Goal: Information Seeking & Learning: Learn about a topic

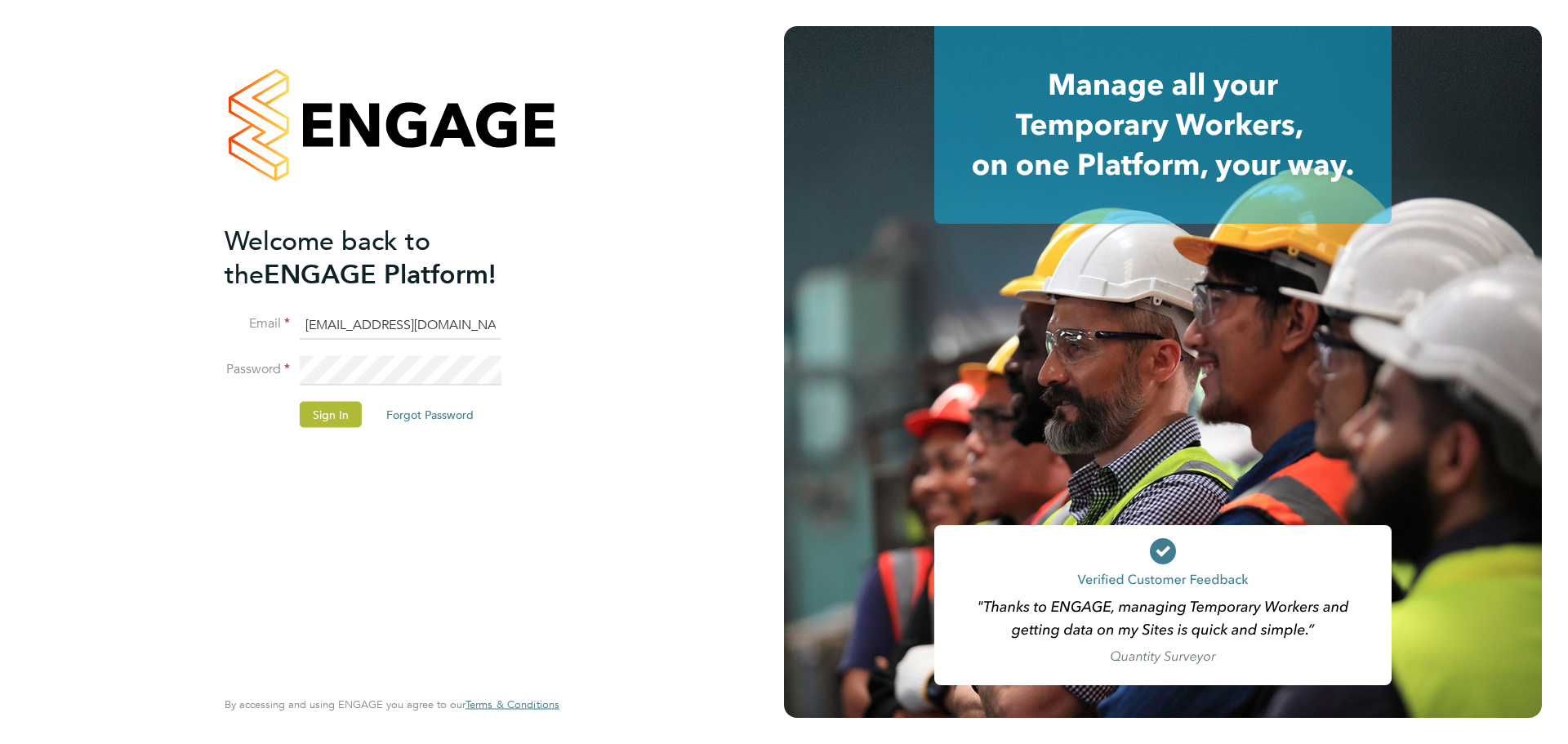
drag, startPoint x: 366, startPoint y: 333, endPoint x: -33, endPoint y: 336, distance: 399.0
click at [0, 336] on html "Welcome back to the ENGAGE Platform! Email mark@xede.co.uk Password Sign In For…" at bounding box center [784, 372] width 1568 height 744
drag, startPoint x: 465, startPoint y: 325, endPoint x: -255, endPoint y: 286, distance: 721.1
click at [0, 286] on html "Welcome back to the ENGAGE Platform! Email mark@xede.co.uk Password Sign In For…" at bounding box center [784, 372] width 1568 height 744
click at [169, 160] on div "Welcome back to the ENGAGE Platform! Email mark@xede.co.uk Password Sign In For…" at bounding box center [392, 372] width 784 height 744
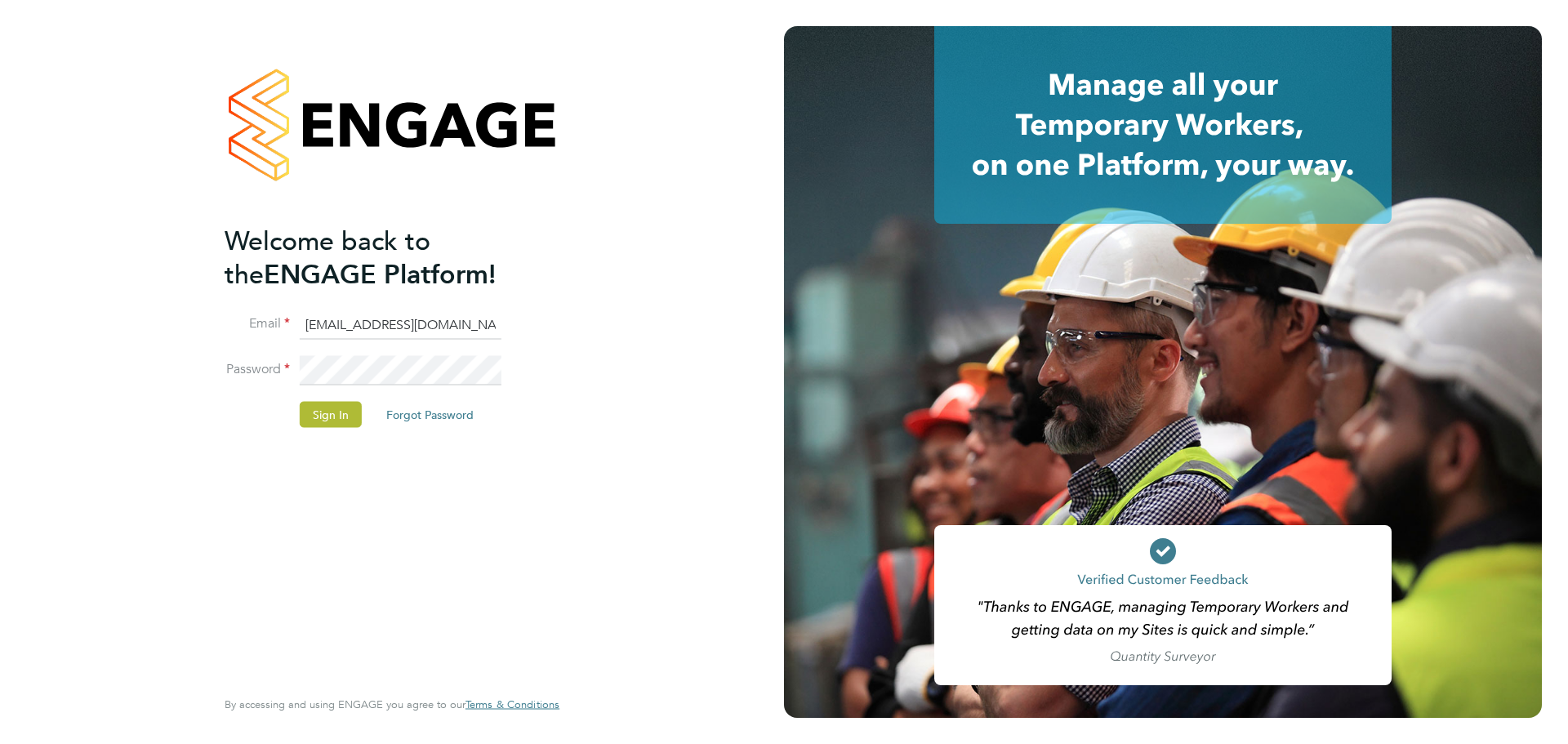
click at [472, 331] on input "mark@xede.co.uk" at bounding box center [400, 325] width 201 height 29
drag, startPoint x: 71, startPoint y: 417, endPoint x: 110, endPoint y: 398, distance: 43.4
click at [72, 414] on div "Welcome back to the ENGAGE Platform! Email mark@xede.co.uk Password Sign In For…" at bounding box center [392, 372] width 784 height 744
click at [452, 333] on input "mark@xede.co.uk" at bounding box center [400, 325] width 201 height 29
drag, startPoint x: 164, startPoint y: 386, endPoint x: 243, endPoint y: 383, distance: 79.1
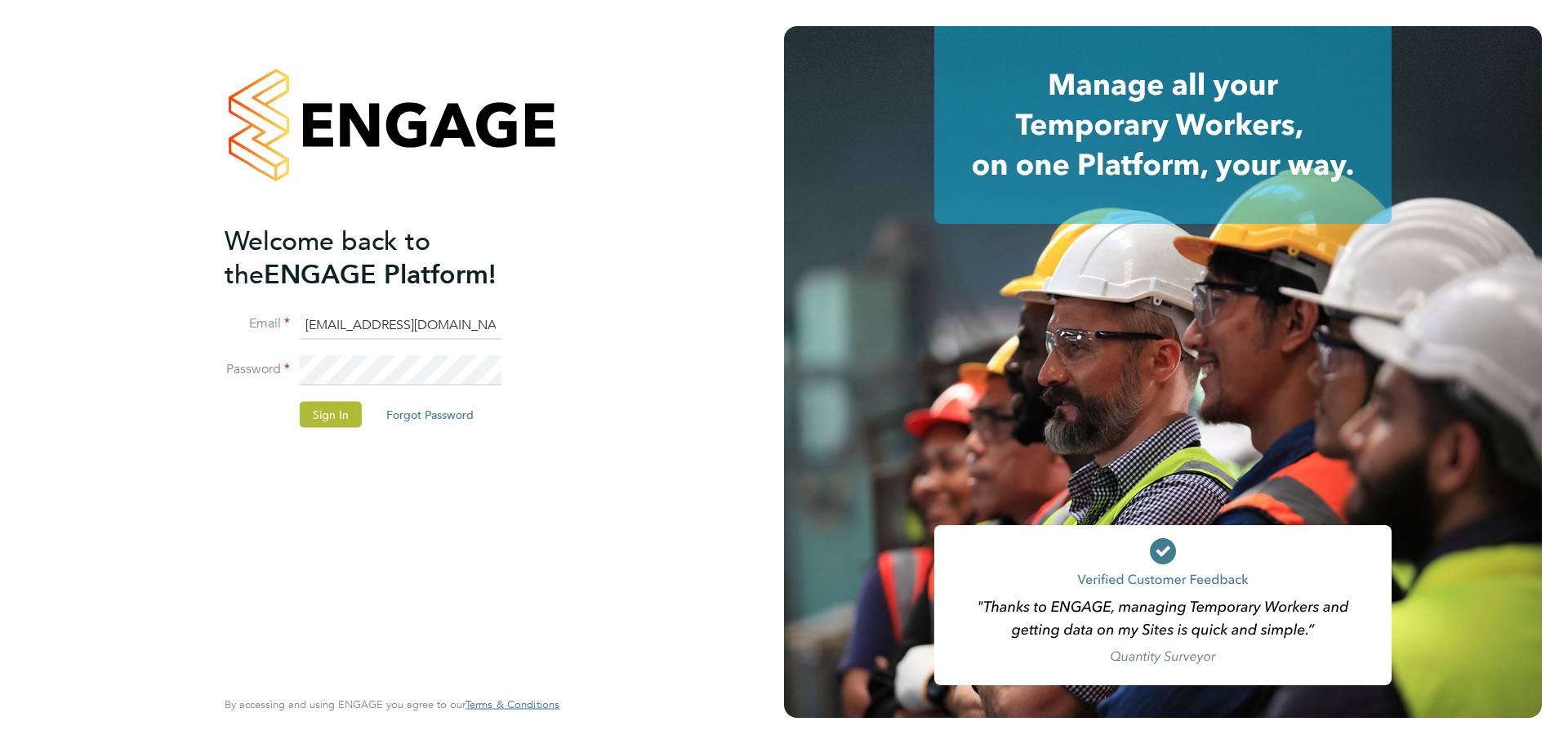
click at [178, 386] on div "Welcome back to the ENGAGE Platform! Email mark@xede.co.uk Password Sign In For…" at bounding box center [392, 372] width 784 height 744
click at [448, 360] on fieldset "Email mark@xede.co.uk Password Sign In Forgot Password" at bounding box center [383, 377] width 318 height 134
click at [429, 353] on li "Email mark@xede.co.uk" at bounding box center [383, 333] width 318 height 46
click at [442, 336] on input "mark@xede.co.uk" at bounding box center [400, 325] width 201 height 29
click at [13, 274] on div "Welcome back to the ENGAGE Platform! Email mark@xede.co.uk Password Sign In For…" at bounding box center [392, 372] width 784 height 744
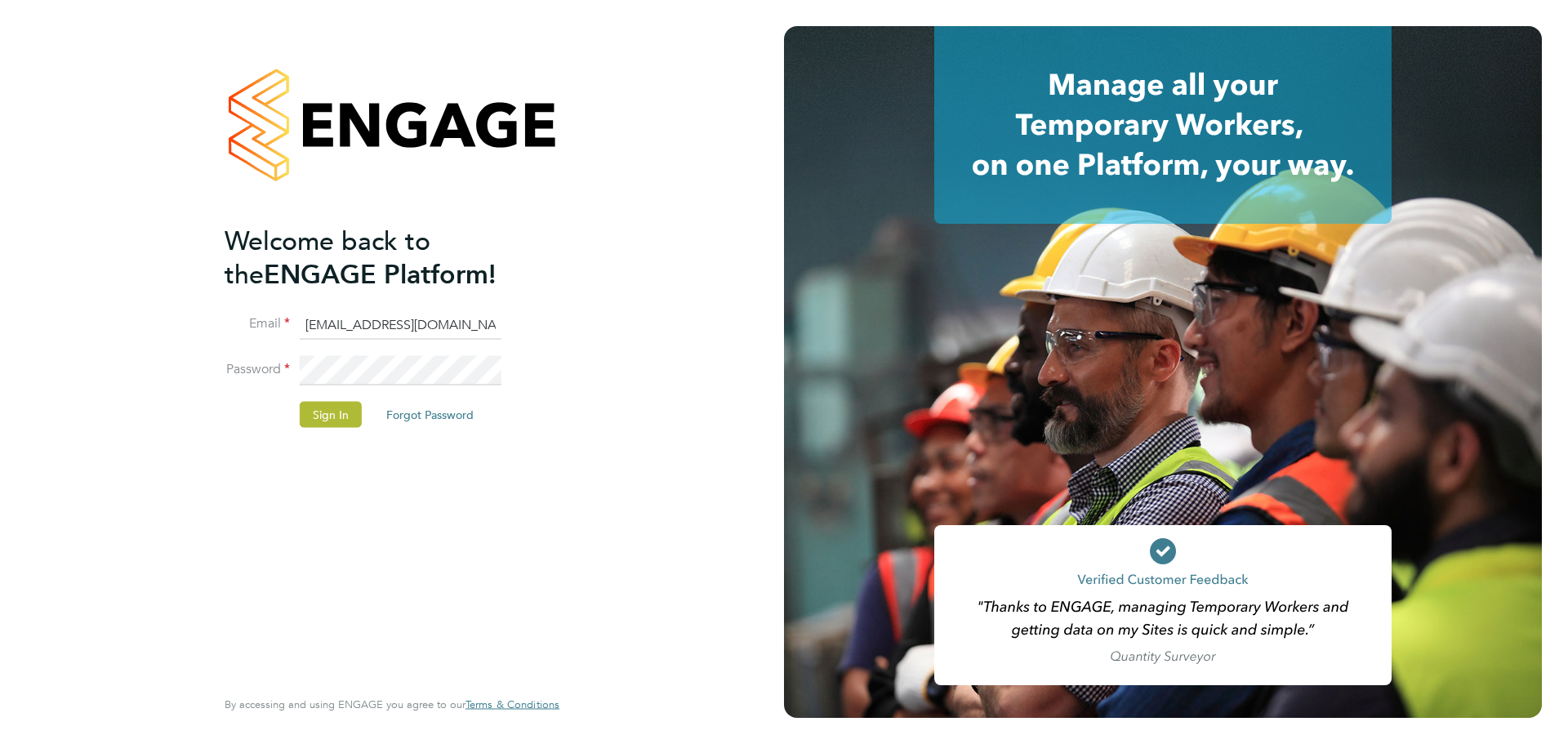
drag, startPoint x: 454, startPoint y: 333, endPoint x: 356, endPoint y: 326, distance: 98.2
click at [336, 317] on input "mark@xede.co.uk" at bounding box center [400, 325] width 201 height 29
type input "markcarter@jjfox.com"
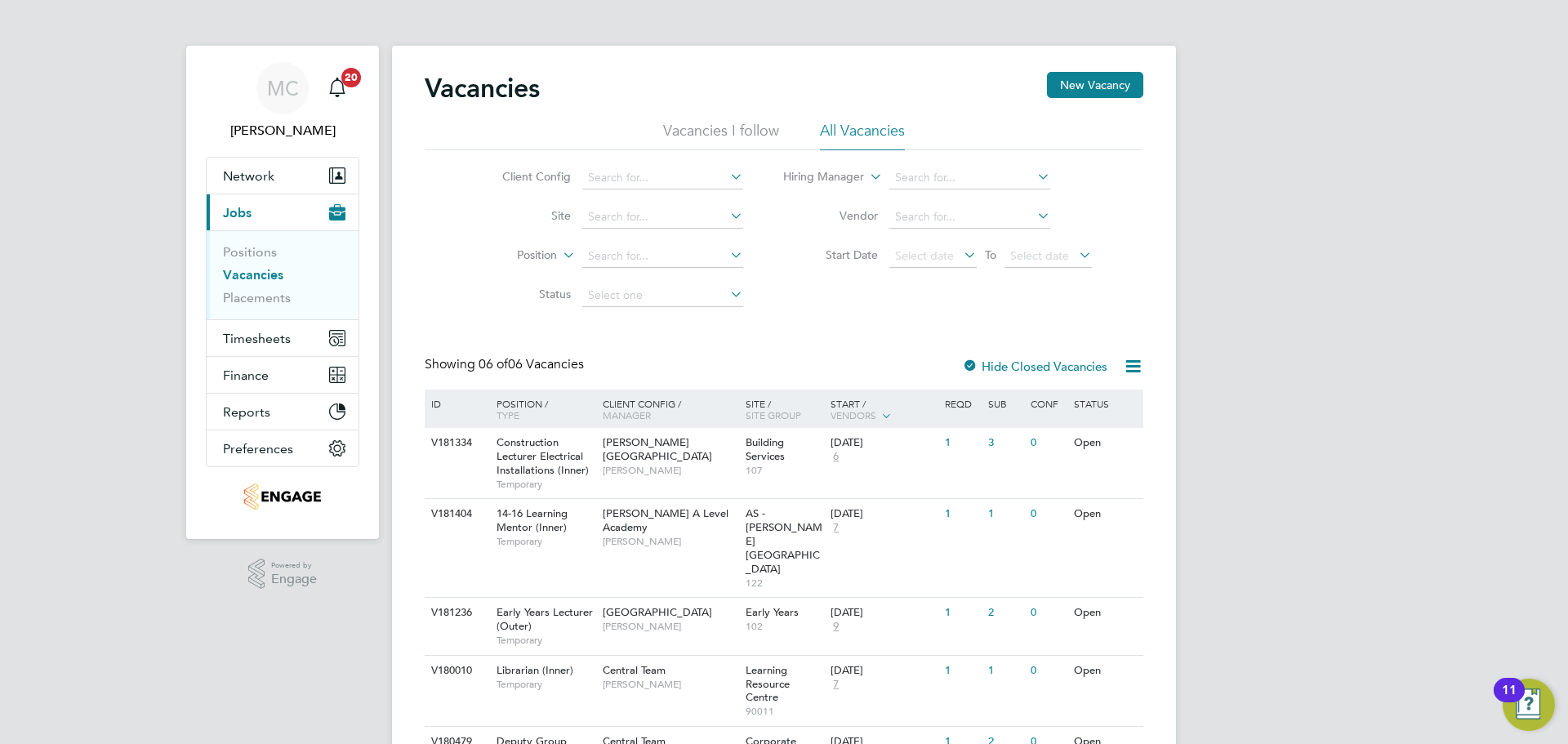
click at [1022, 370] on label "Hide Closed Vacancies" at bounding box center [1034, 366] width 145 height 16
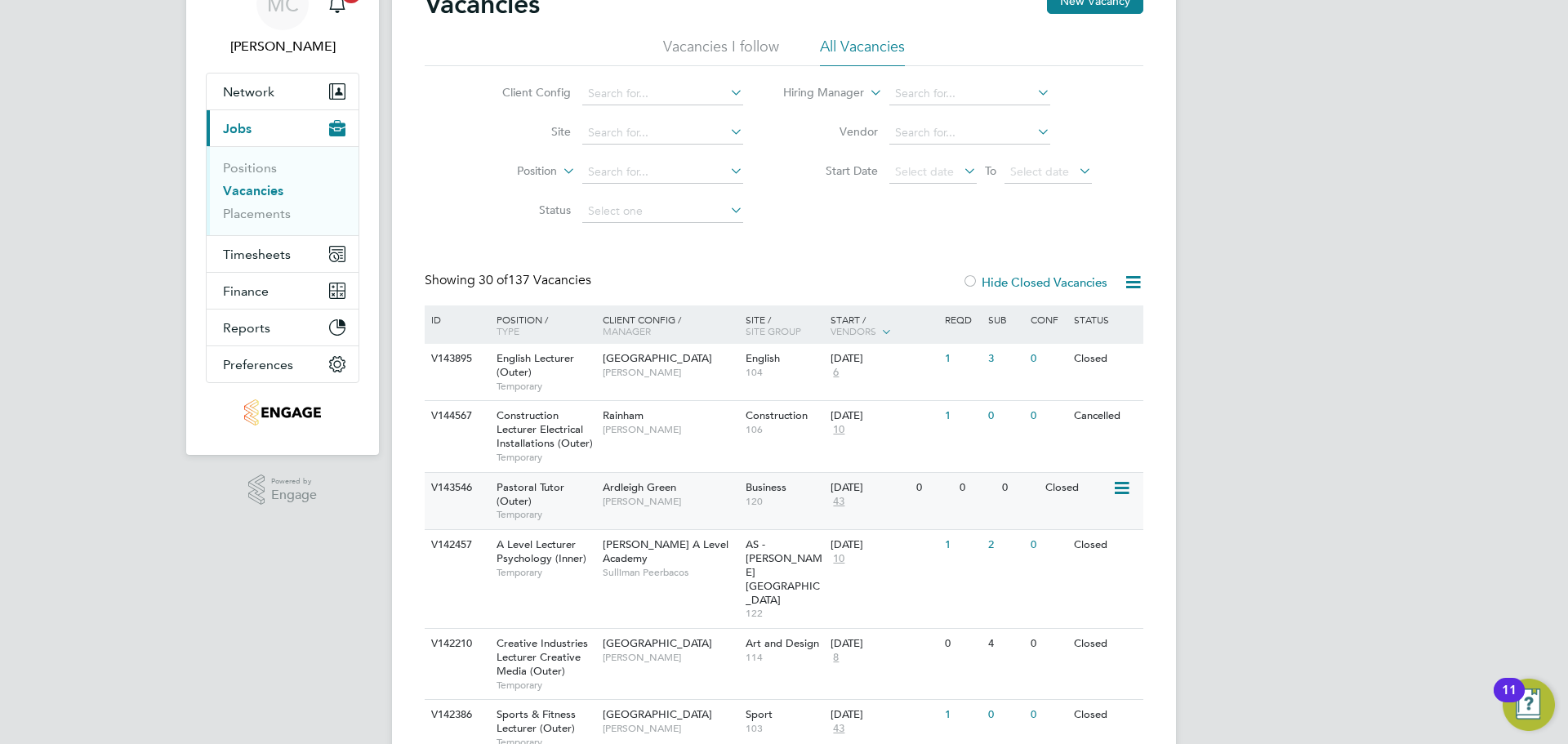
scroll to position [163, 0]
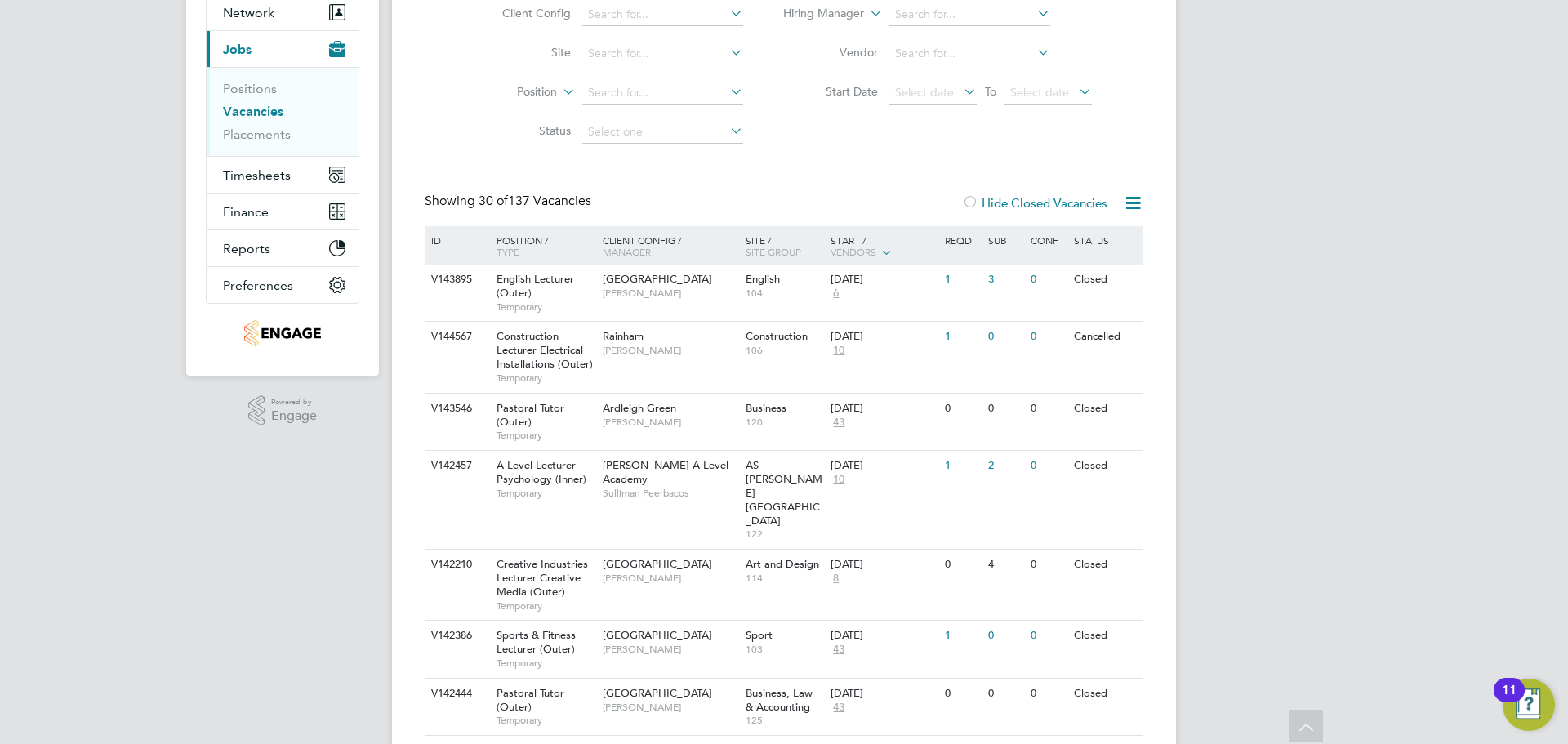
click at [884, 252] on icon at bounding box center [886, 252] width 15 height 15
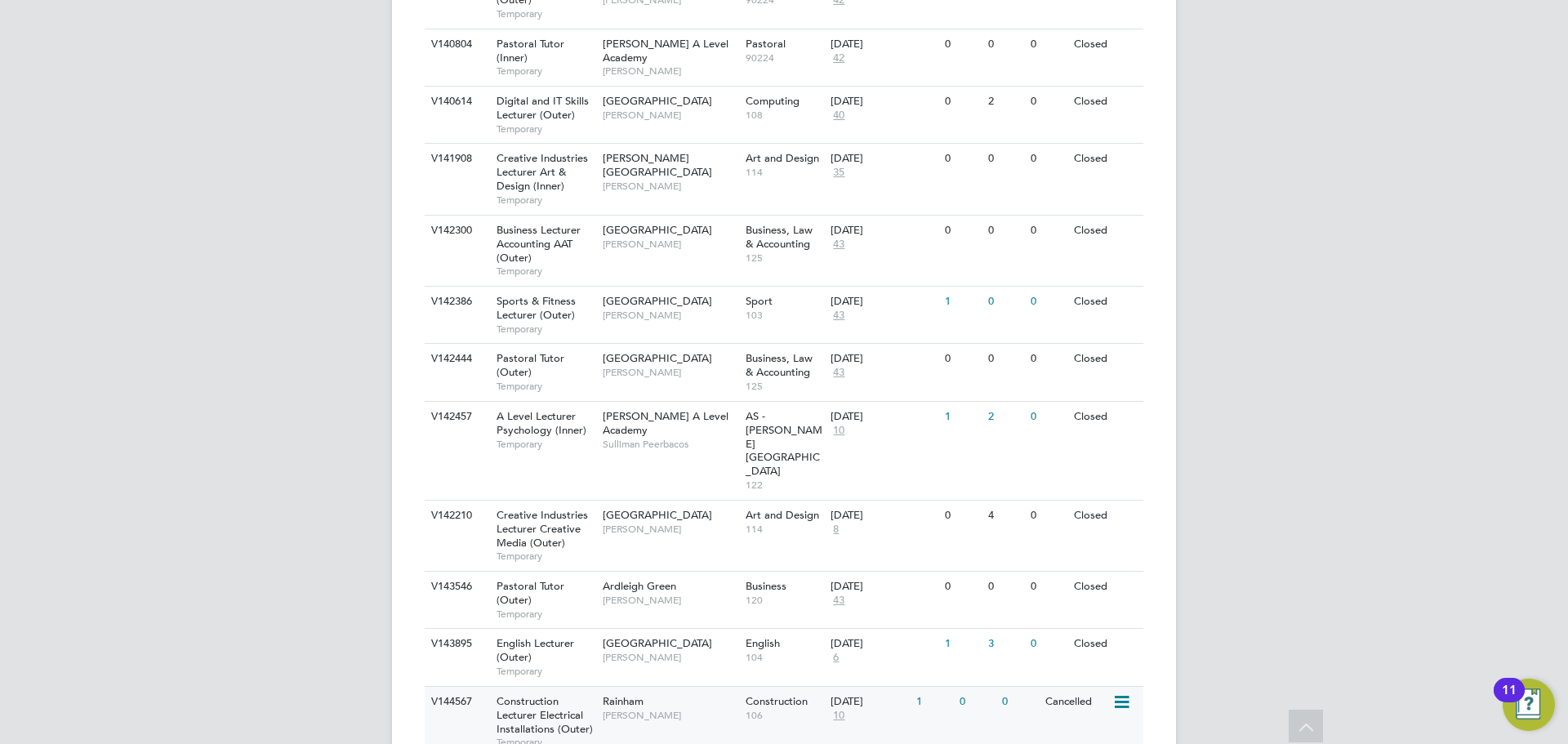
scroll to position [1680, 0]
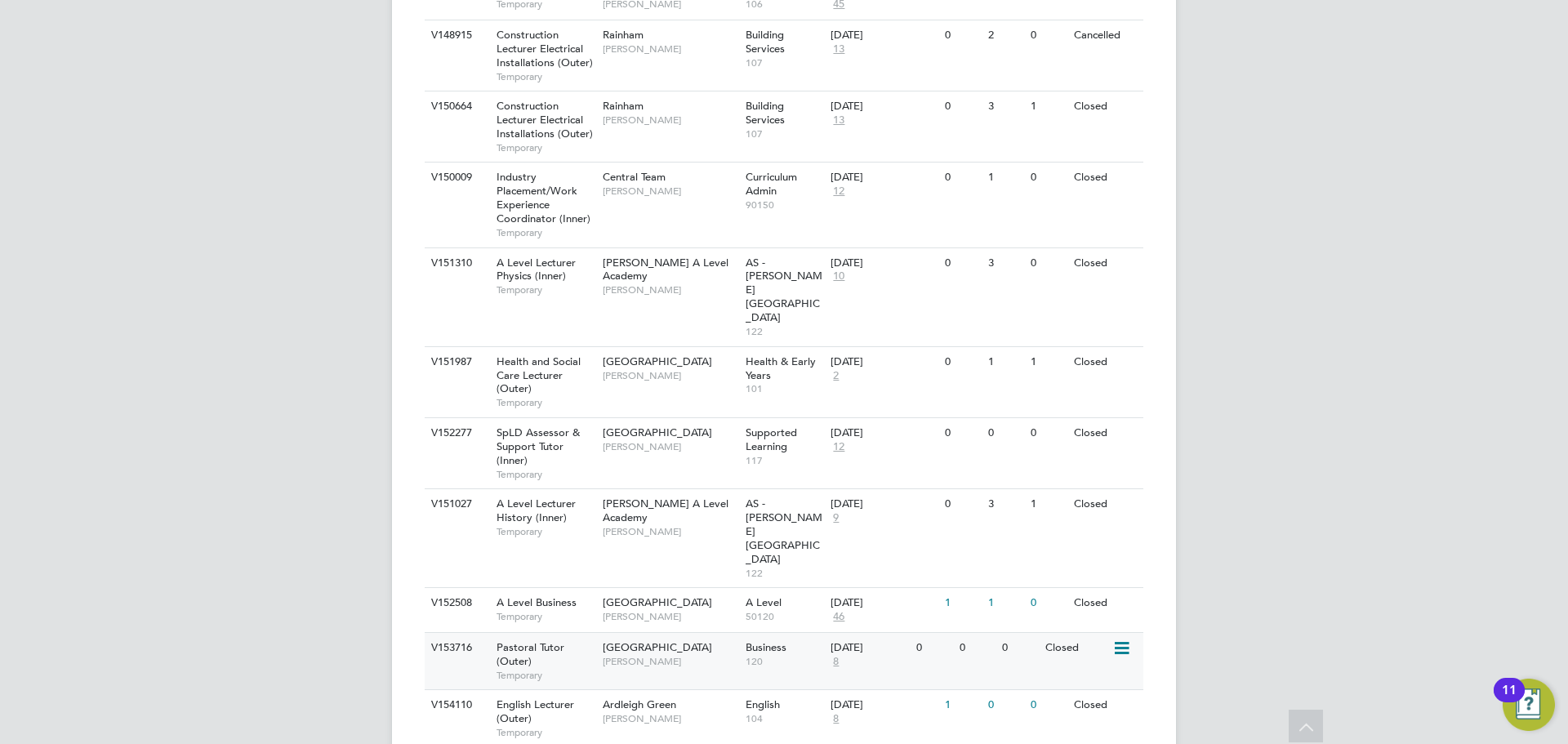
scroll to position [2988, 0]
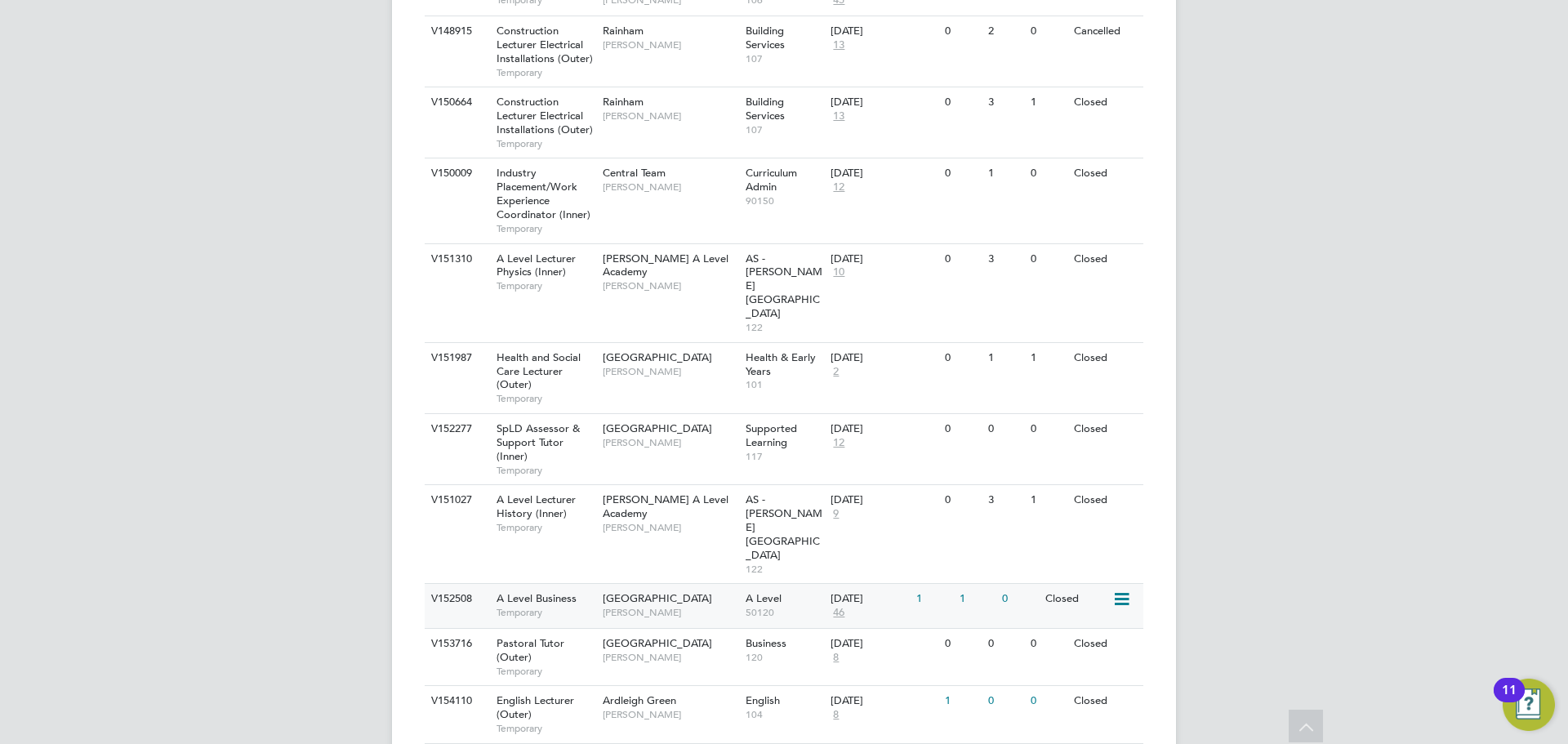
click at [567, 592] on span "A Level Business" at bounding box center [537, 598] width 80 height 14
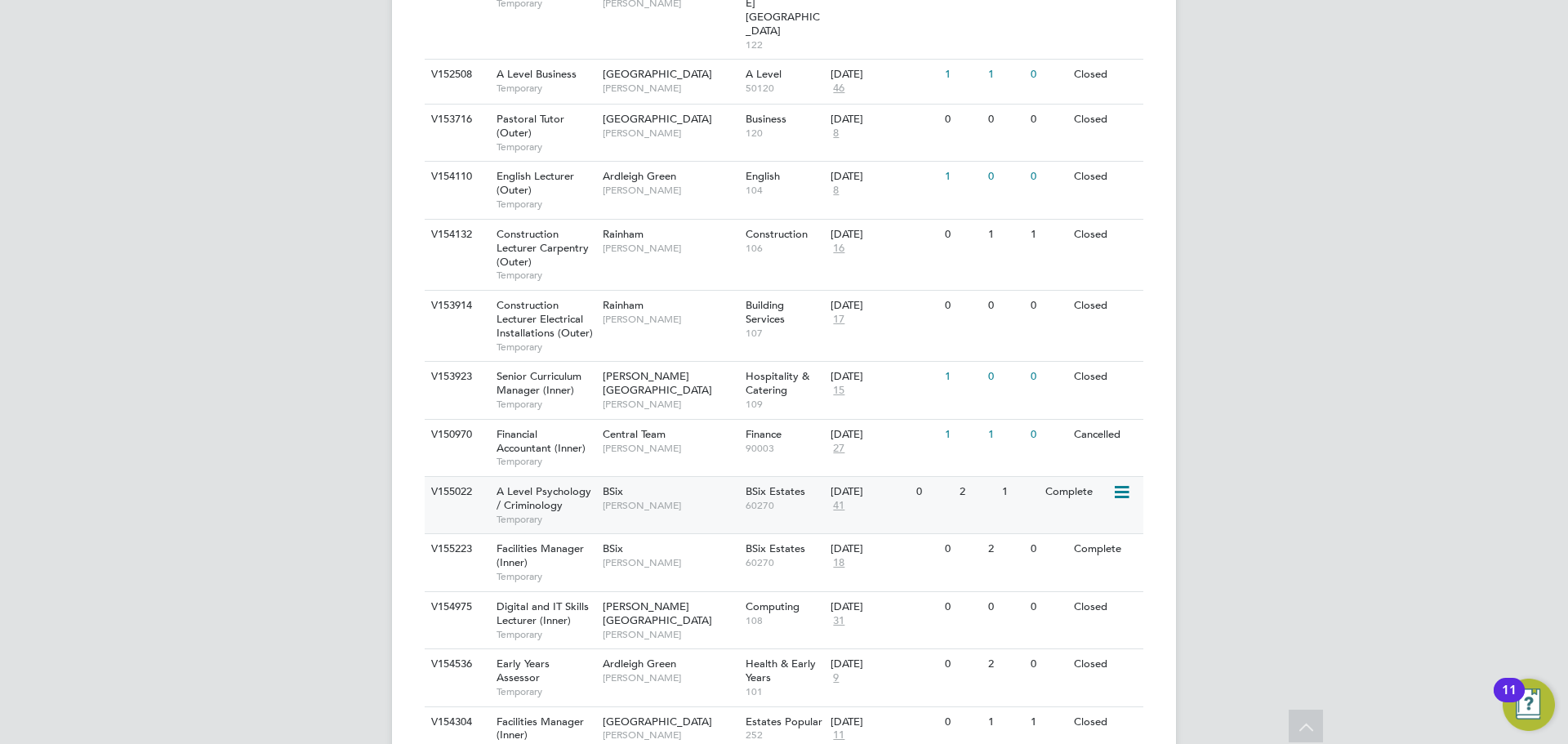
scroll to position [3530, 0]
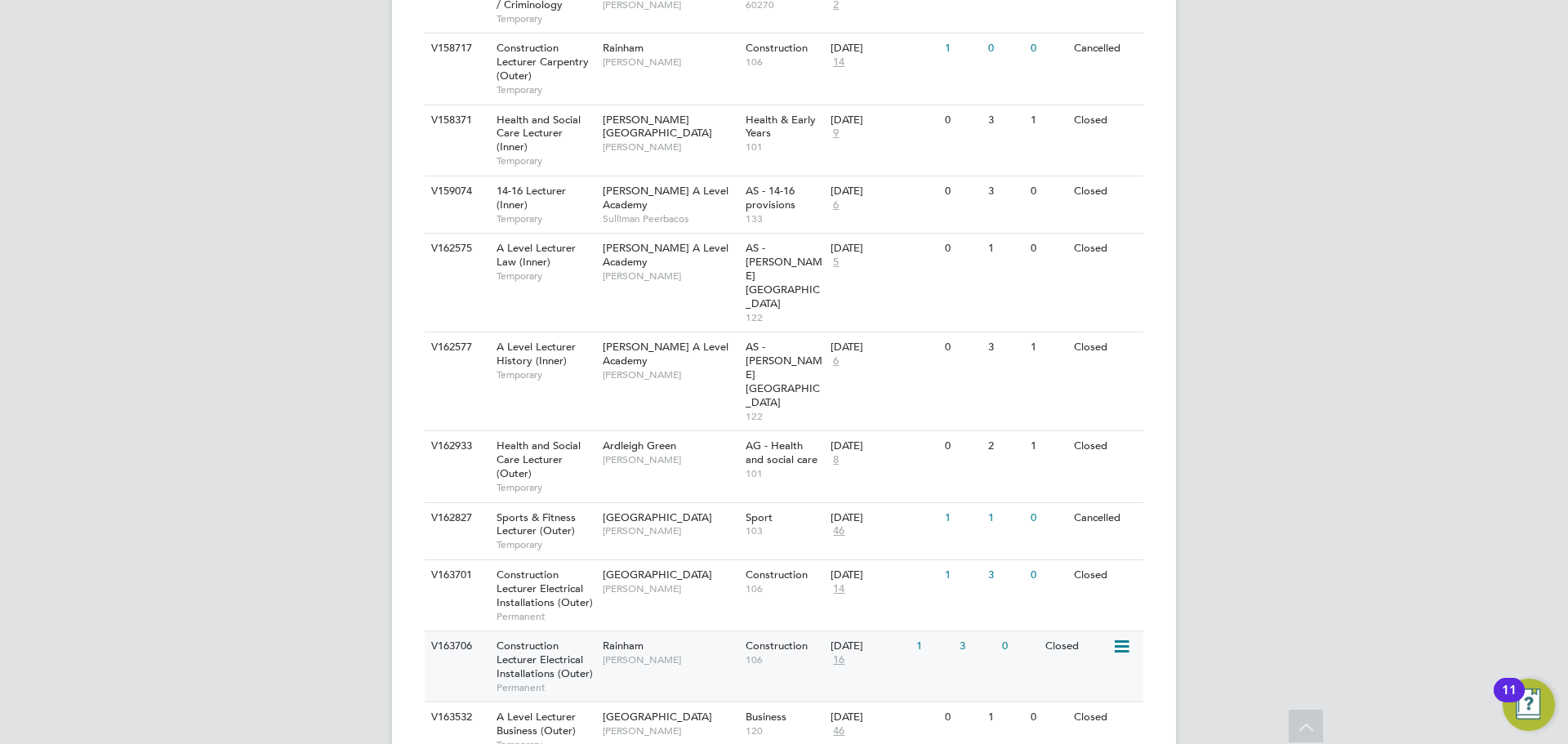
scroll to position [5001, 0]
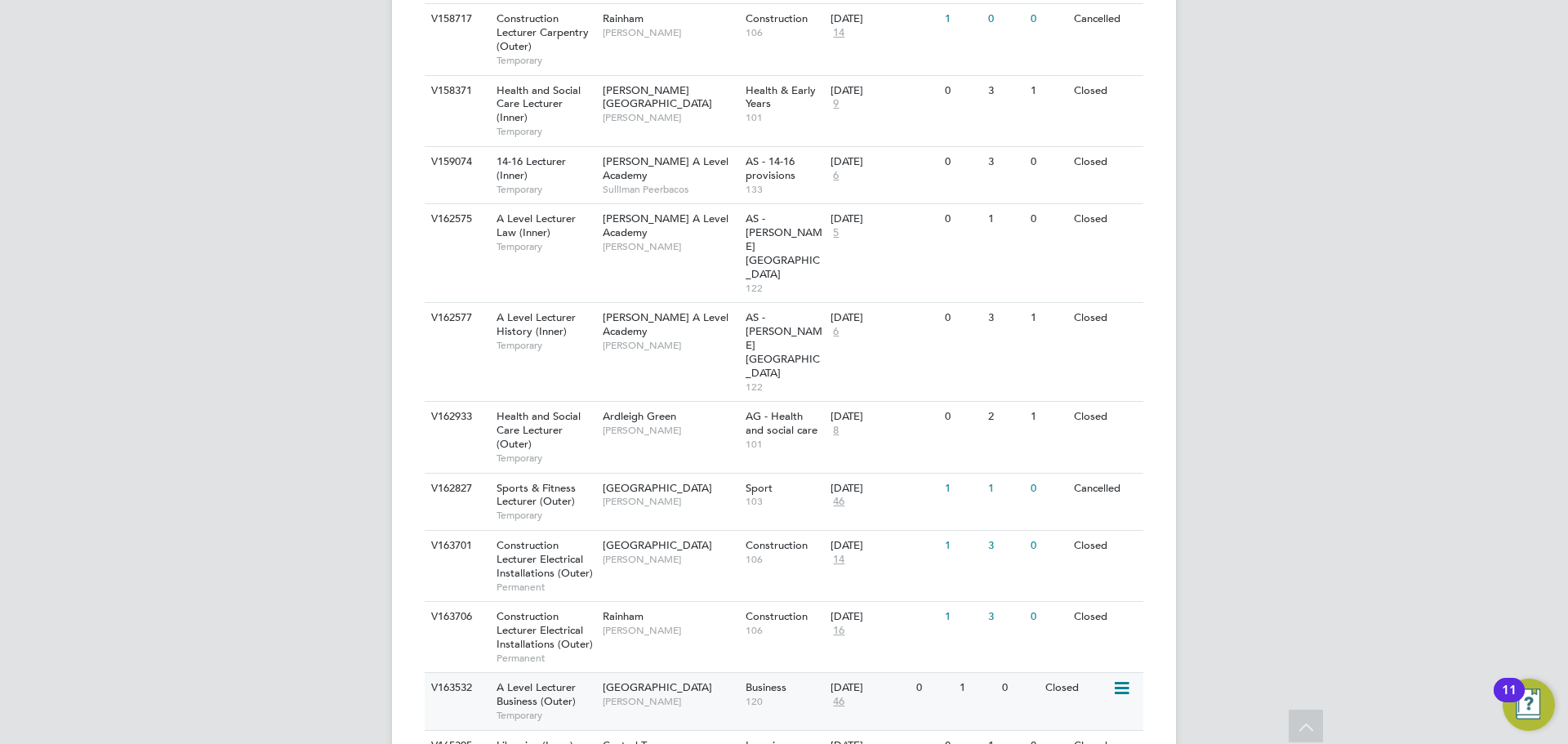
click at [708, 695] on span "Silka Warrick-Akerele" at bounding box center [670, 701] width 135 height 13
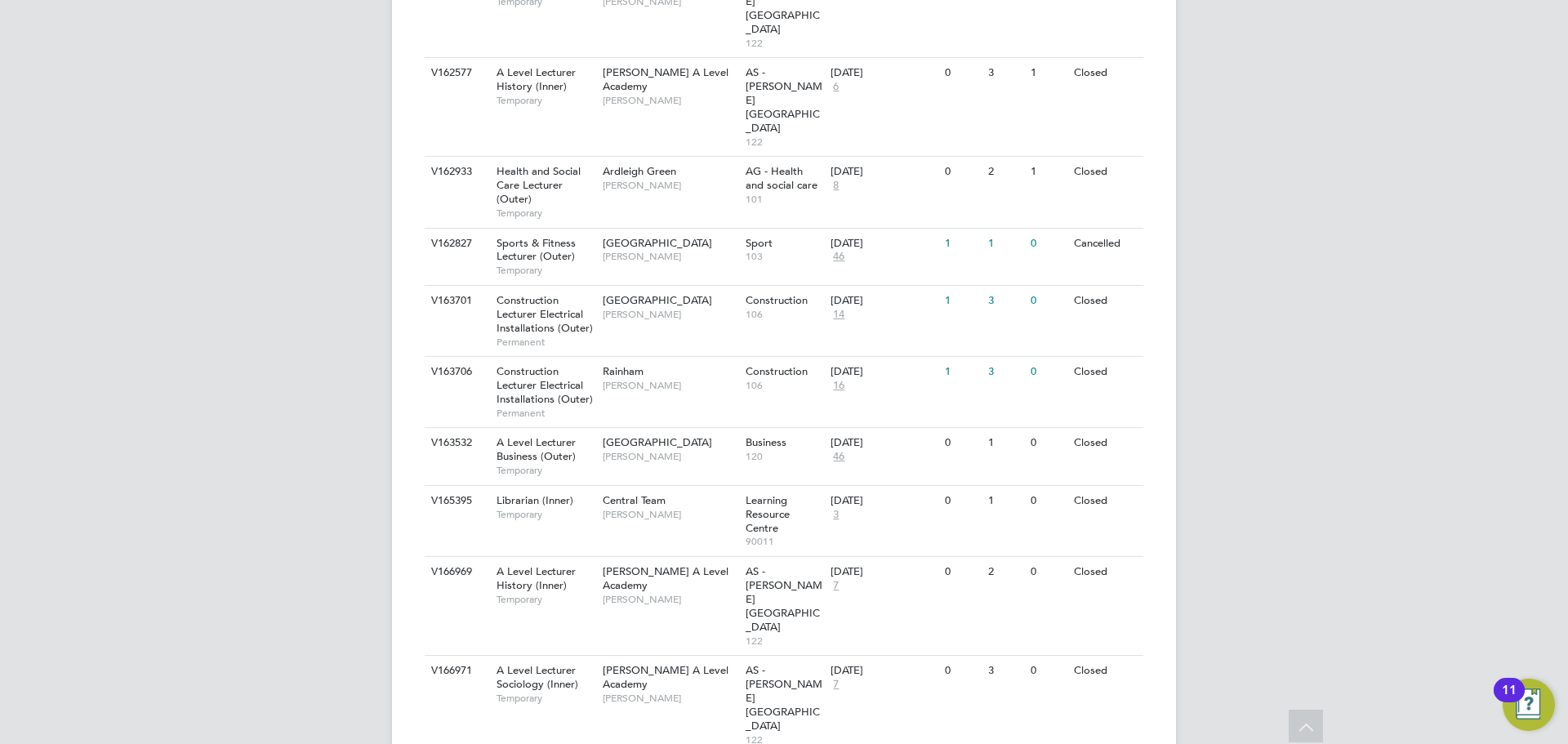
scroll to position [5489, 0]
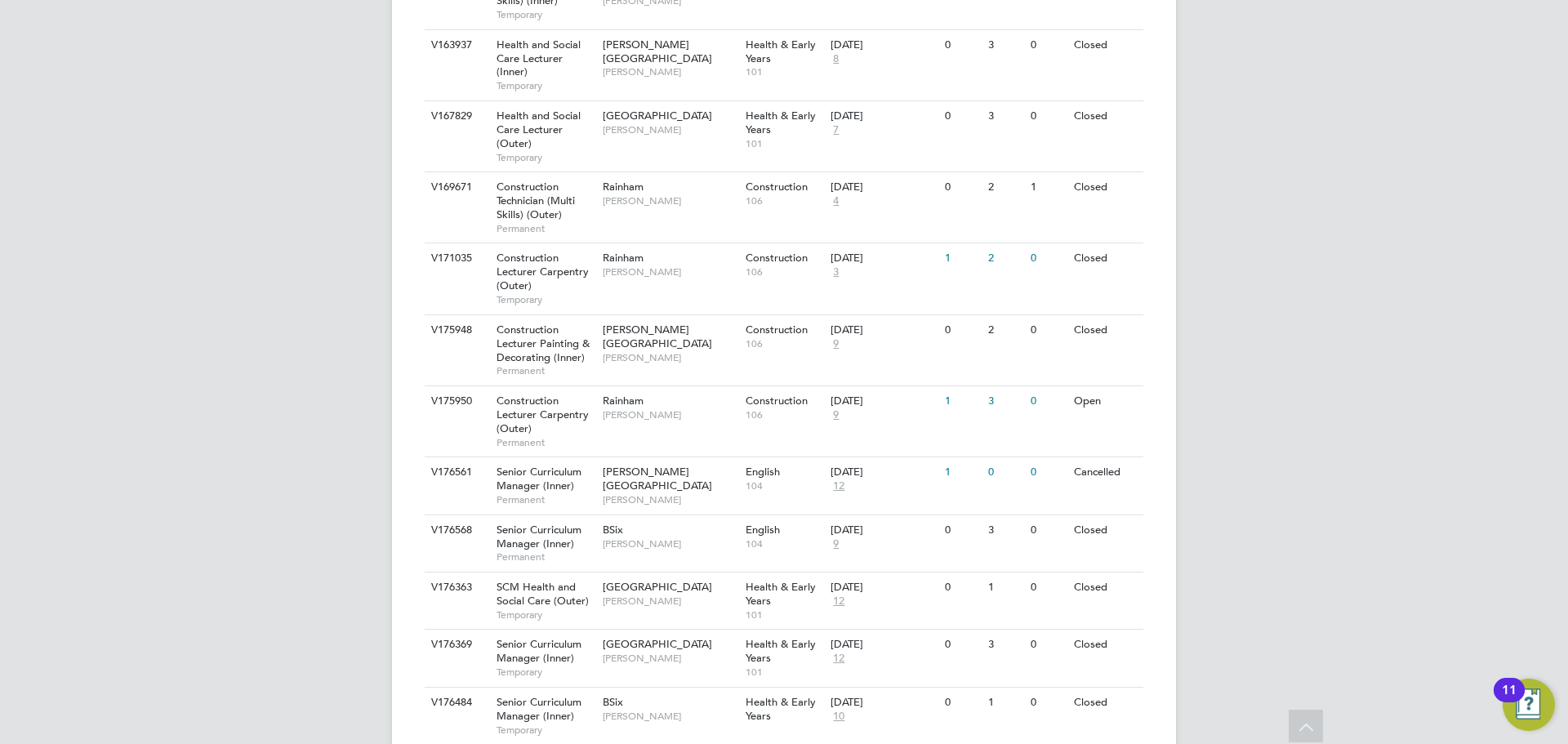
scroll to position [6143, 0]
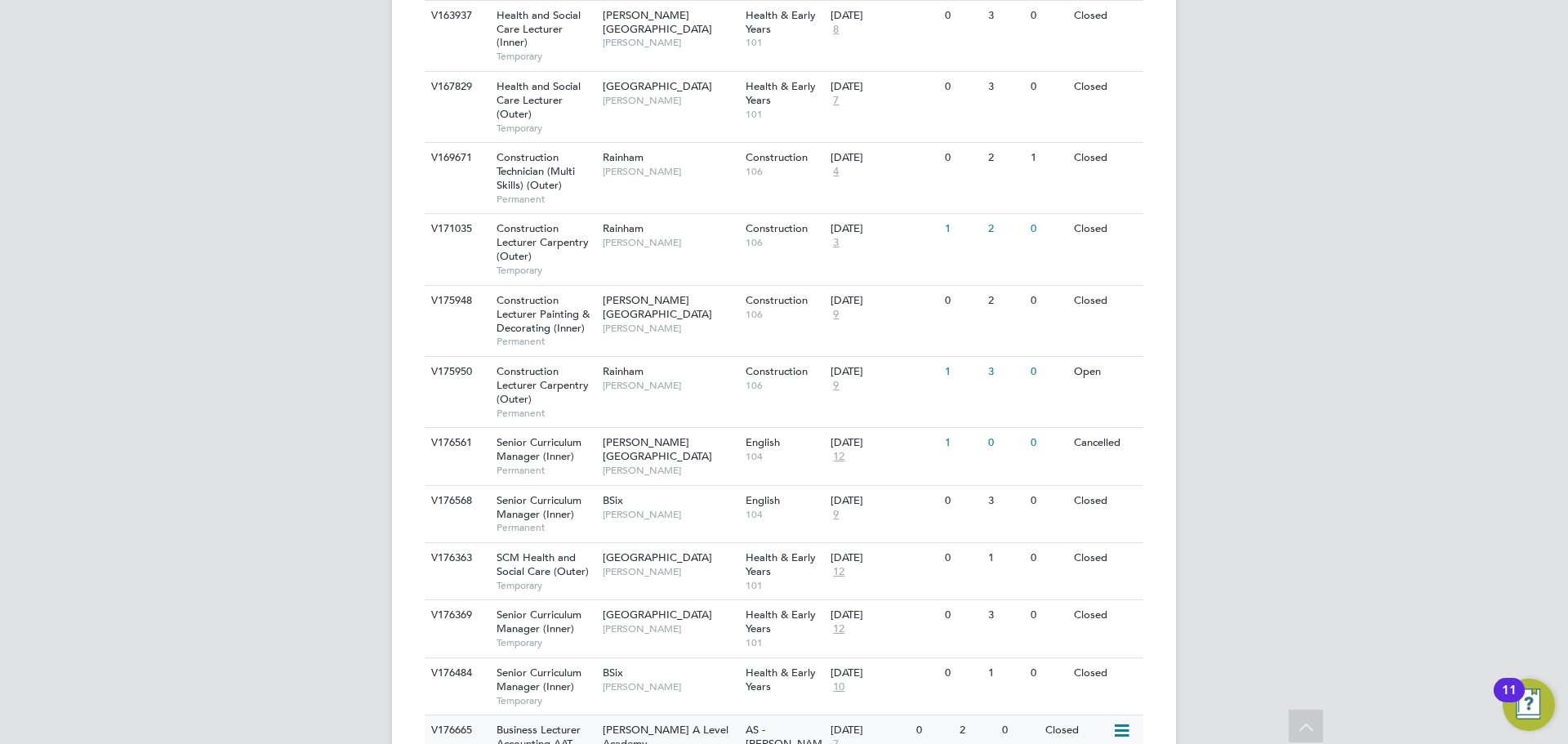
click at [595, 716] on div "Business Lecturer Accounting AAT (Inner) Temporary" at bounding box center [541, 750] width 114 height 70
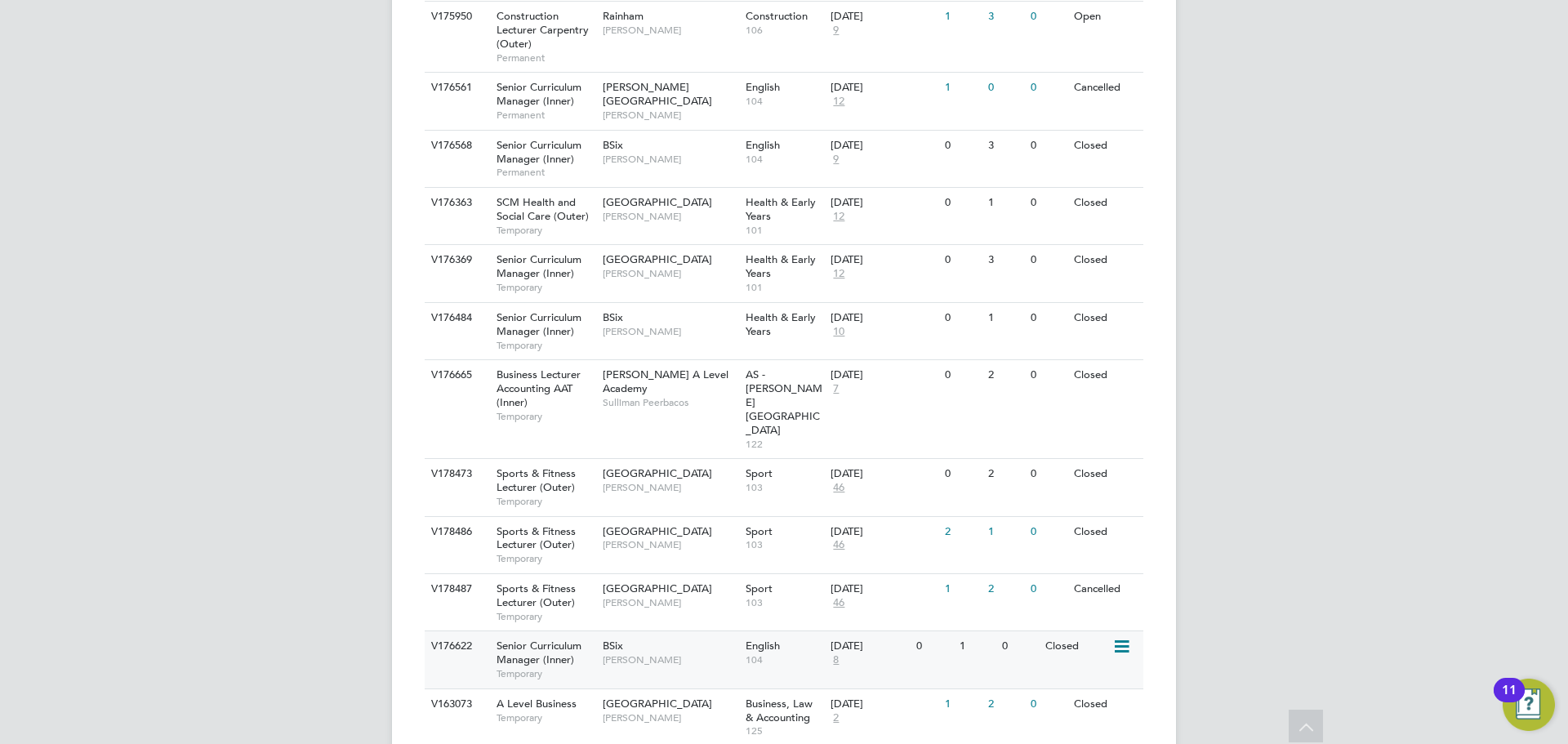
scroll to position [6469, 0]
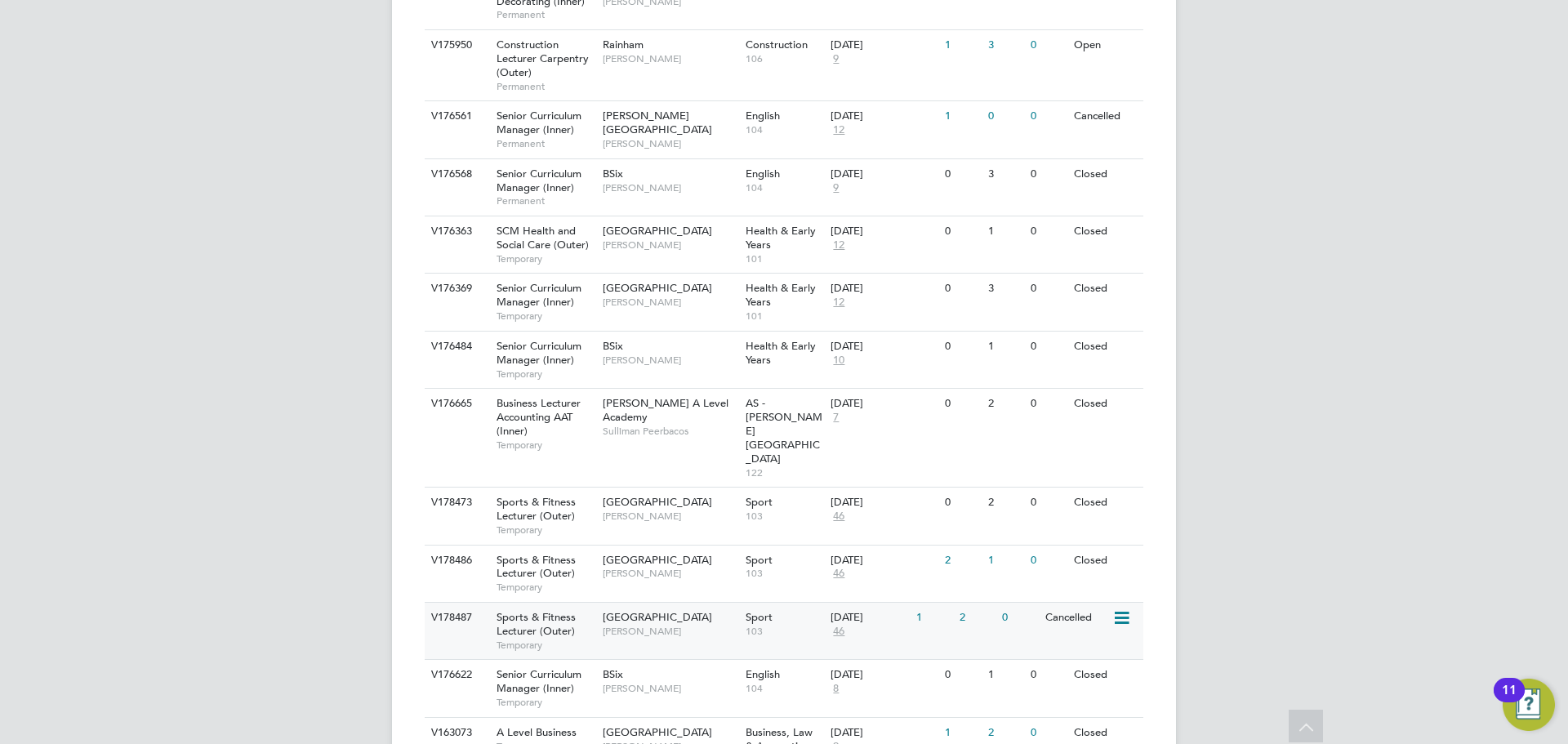
click at [686, 625] on span "[PERSON_NAME]" at bounding box center [670, 631] width 135 height 13
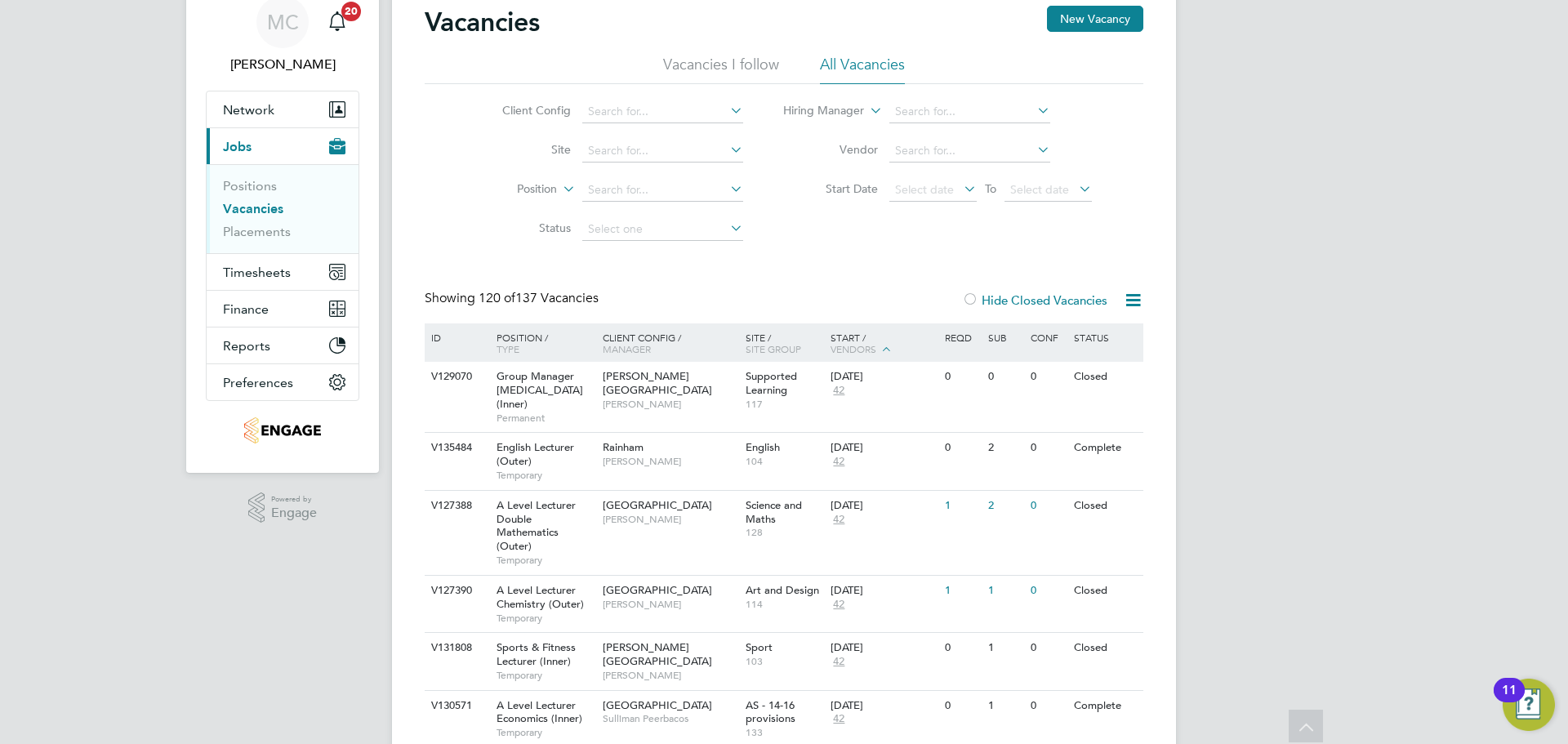
scroll to position [0, 0]
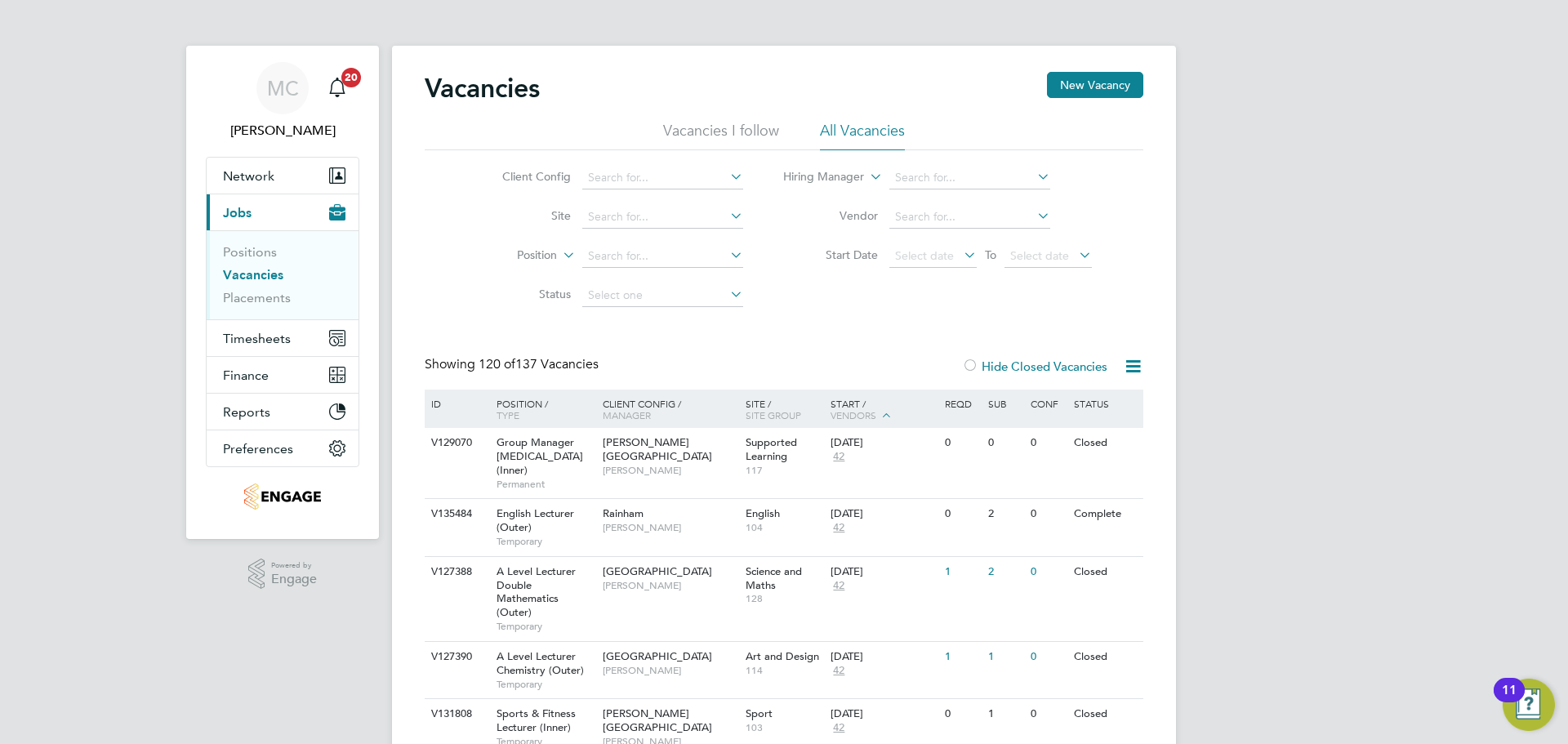
click at [842, 129] on li "All Vacancies" at bounding box center [861, 136] width 85 height 29
click at [989, 366] on label "Hide Closed Vacancies" at bounding box center [1034, 366] width 145 height 16
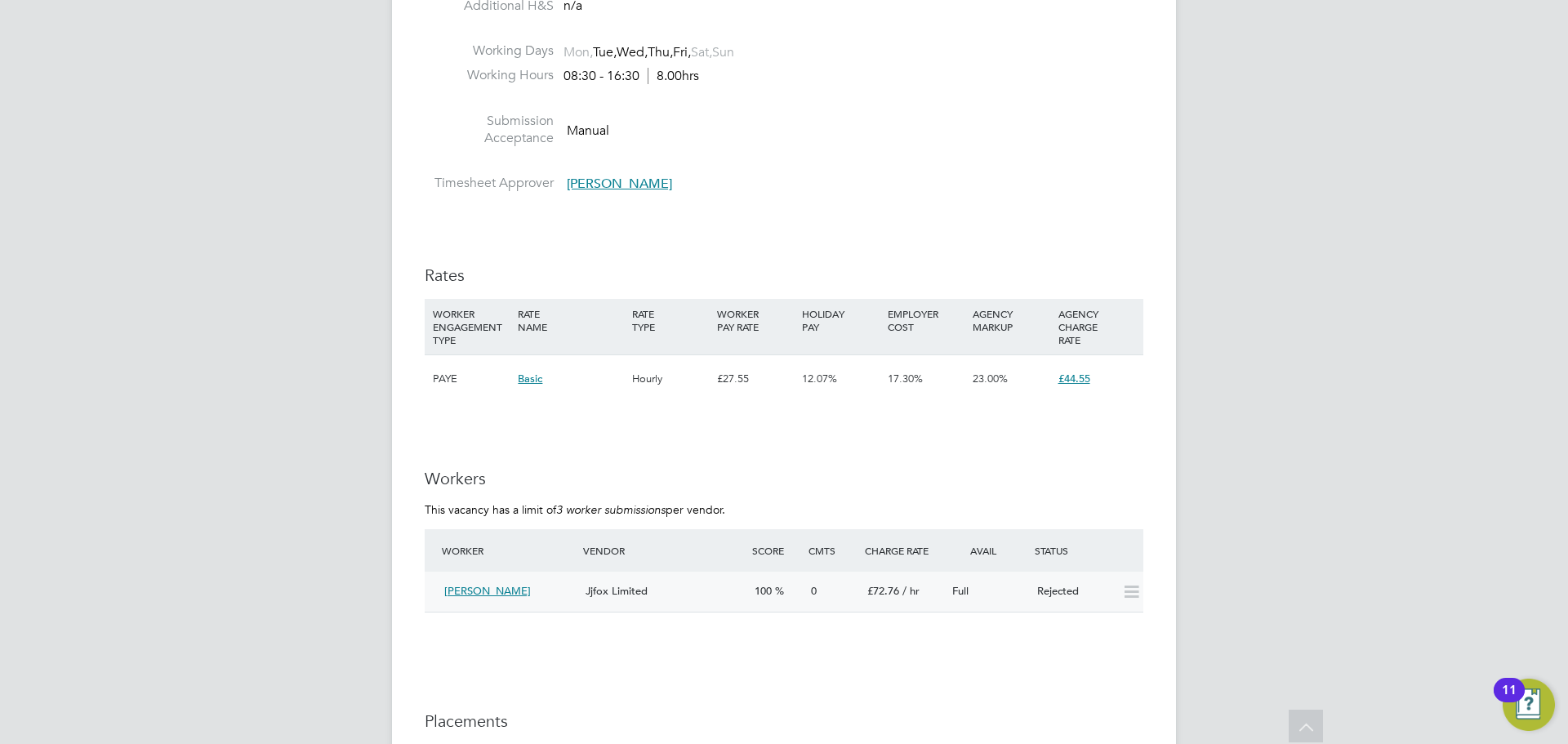
scroll to position [2613, 0]
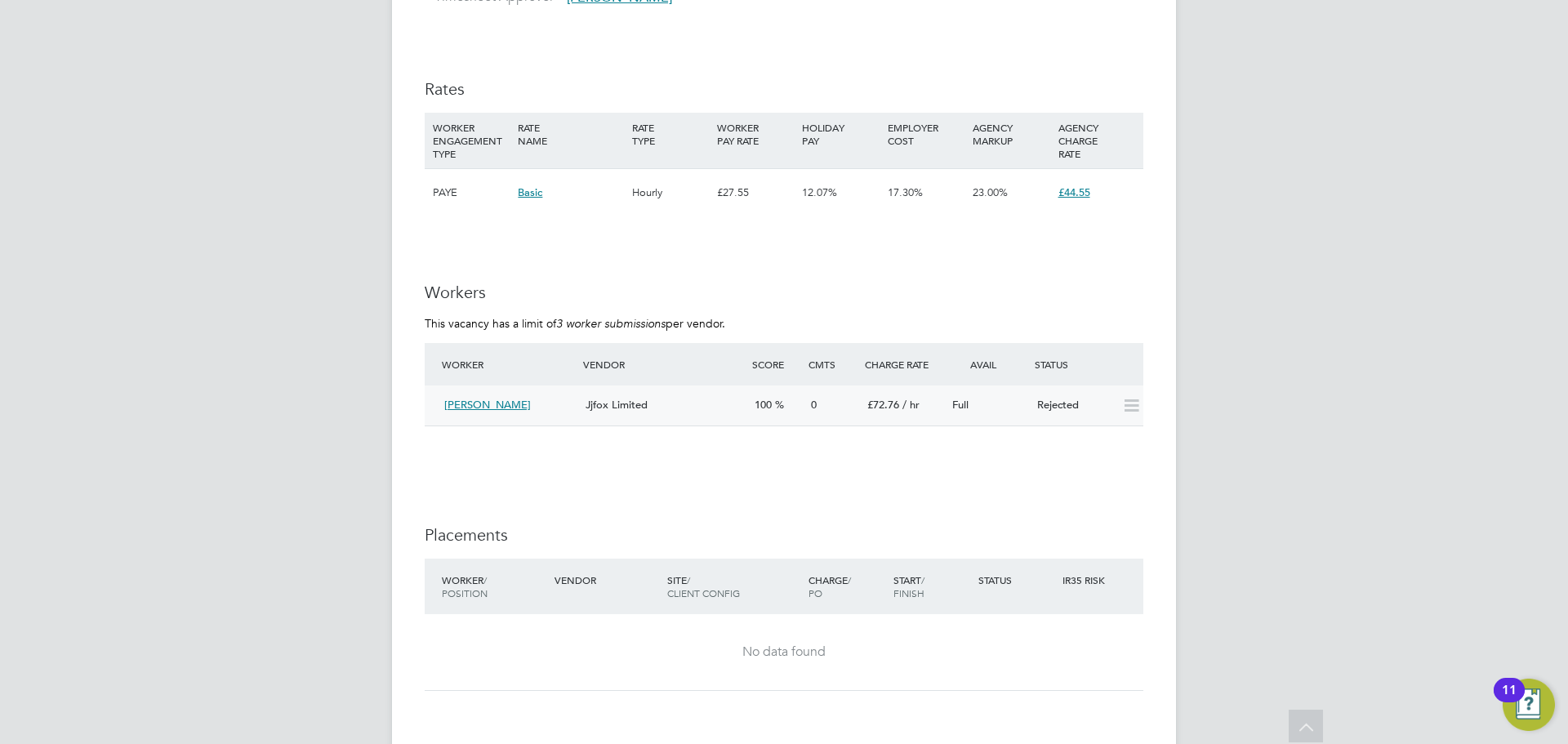
click at [863, 419] on div "Silas Dhlamin Jjfox Limited 100 0 £72.76 / hr Full Rejected" at bounding box center [784, 406] width 718 height 40
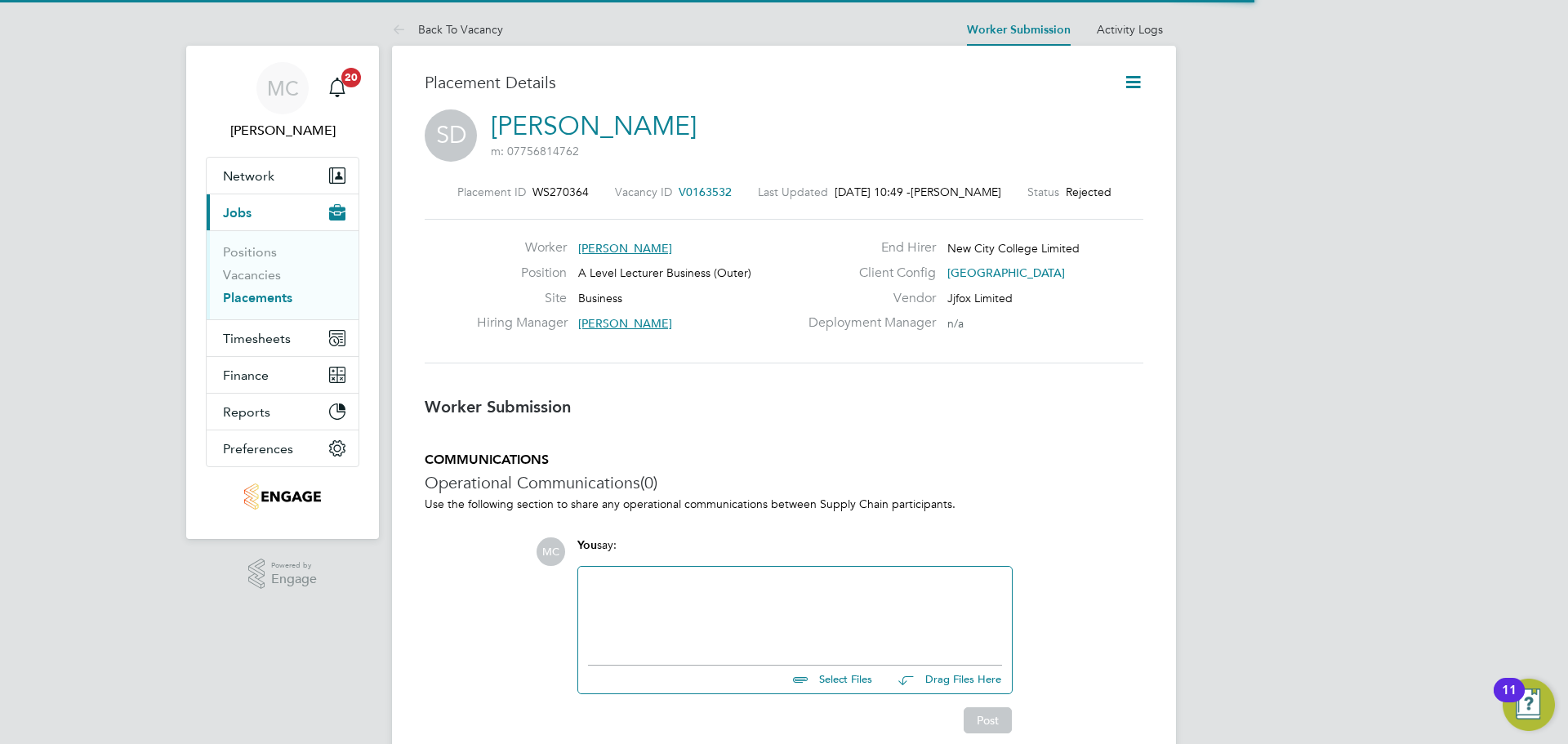
scroll to position [8, 8]
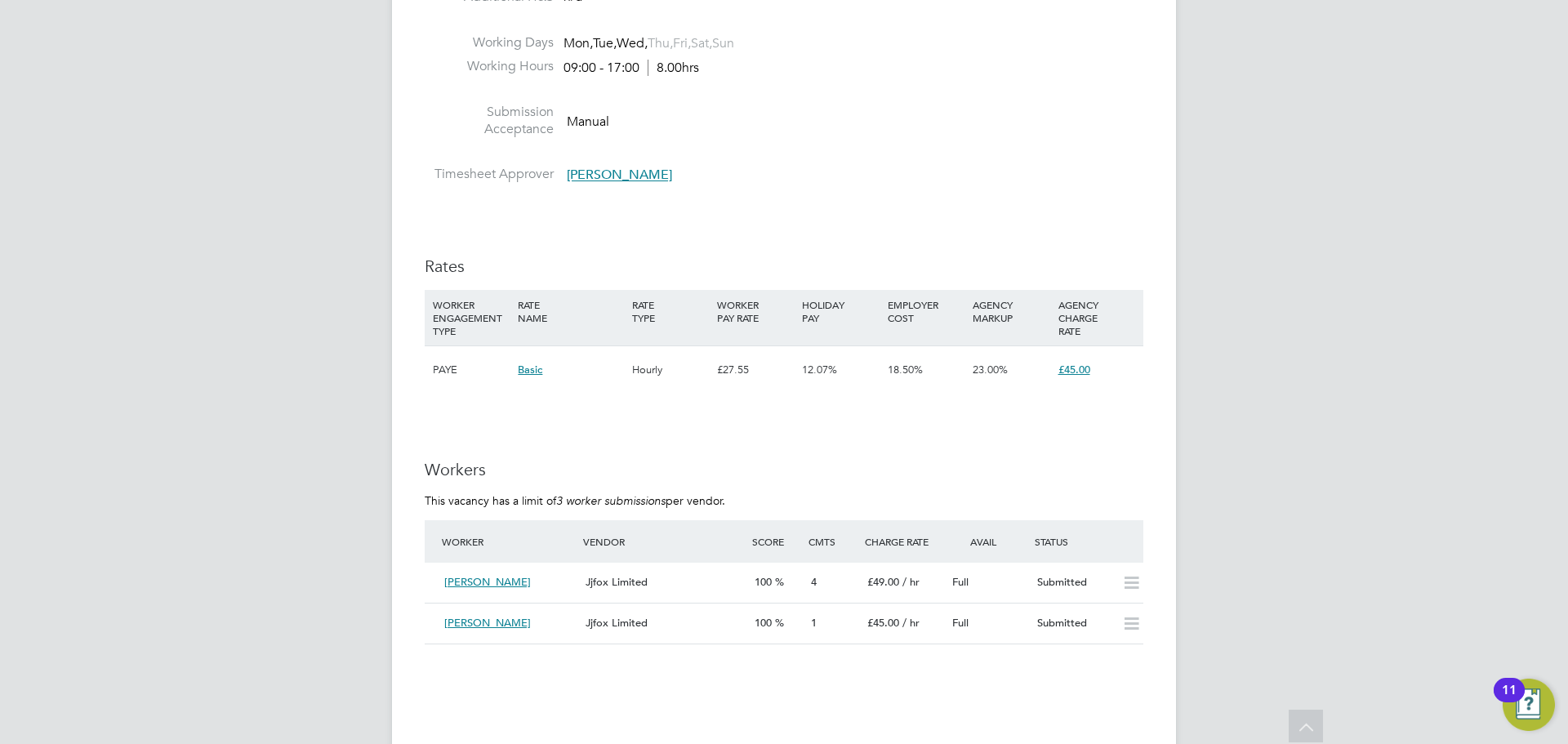
scroll to position [2450, 0]
